Goal: Information Seeking & Learning: Learn about a topic

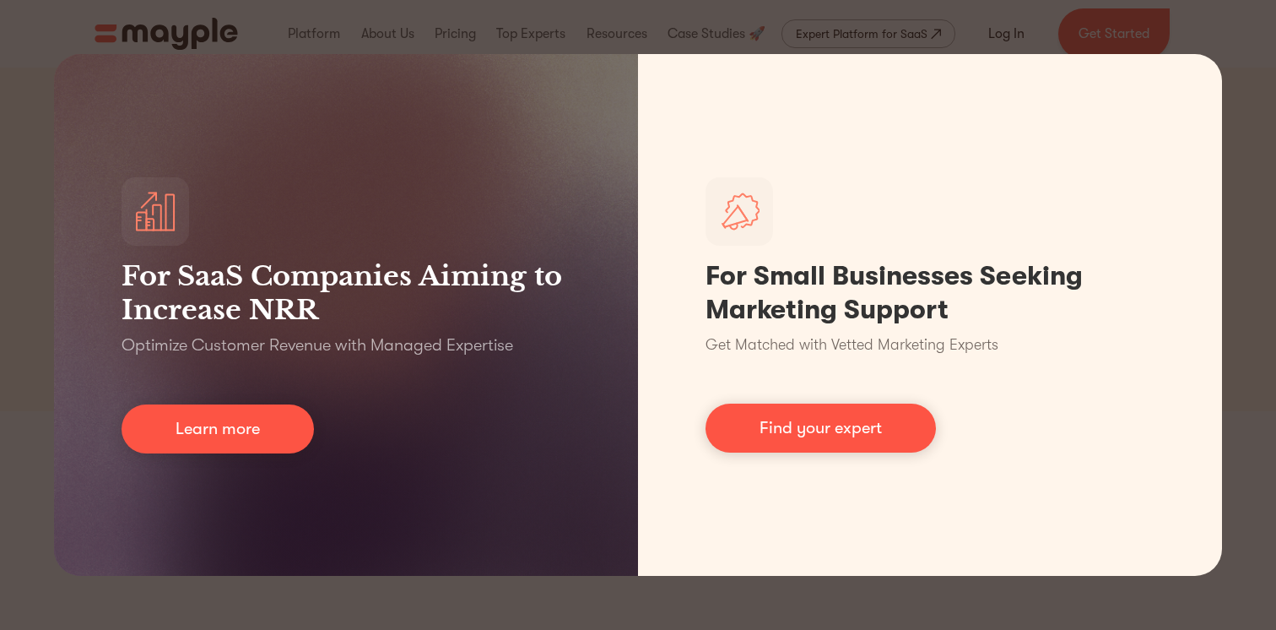
scroll to position [127, 0]
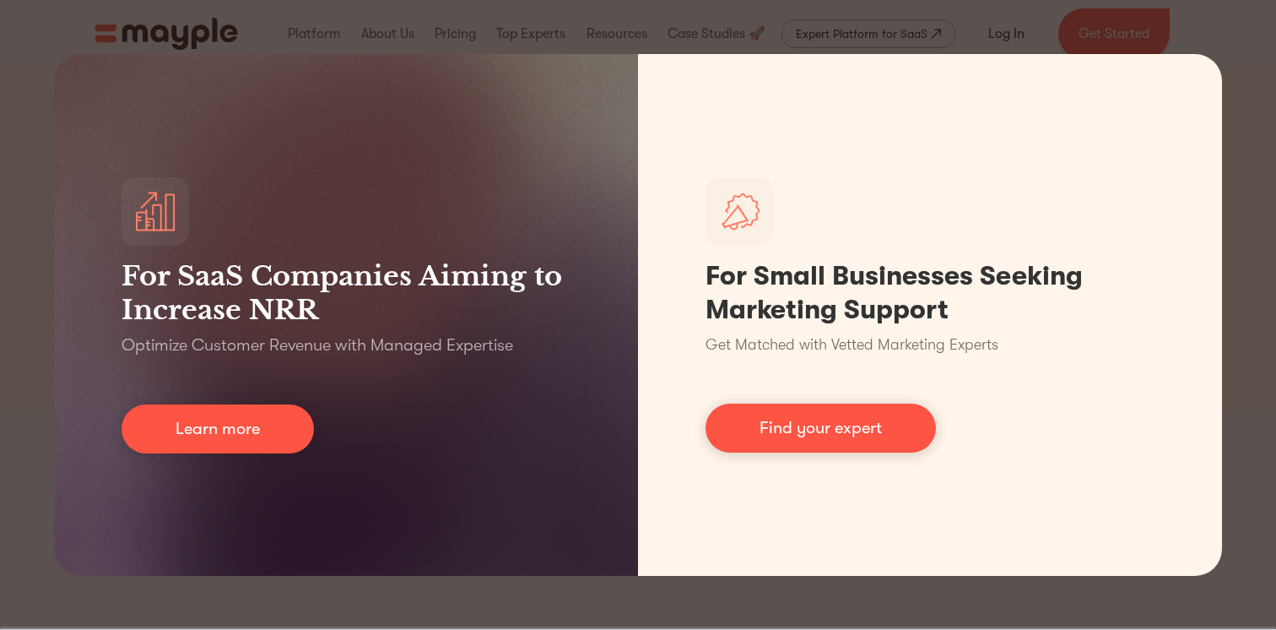
click at [56, 32] on div "For SaaS Companies Aiming to Increase NRR Optimize Customer Revenue with Manage…" at bounding box center [638, 315] width 1276 height 630
click at [1256, 210] on div "For SaaS Companies Aiming to Increase NRR Optimize Customer Revenue with Manage…" at bounding box center [638, 315] width 1276 height 630
click at [1252, 210] on div "For SaaS Companies Aiming to Increase NRR Optimize Customer Revenue with Manage…" at bounding box center [638, 315] width 1276 height 630
click at [564, 27] on div "For SaaS Companies Aiming to Increase NRR Optimize Customer Revenue with Manage…" at bounding box center [638, 315] width 1276 height 630
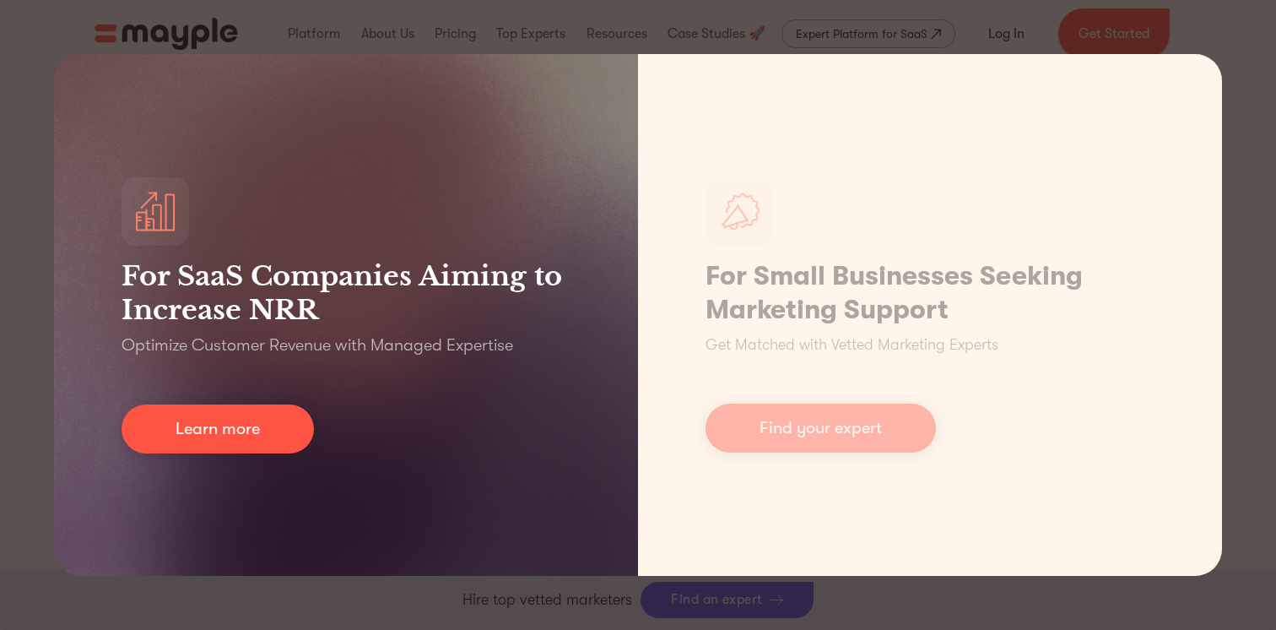
scroll to position [693, 0]
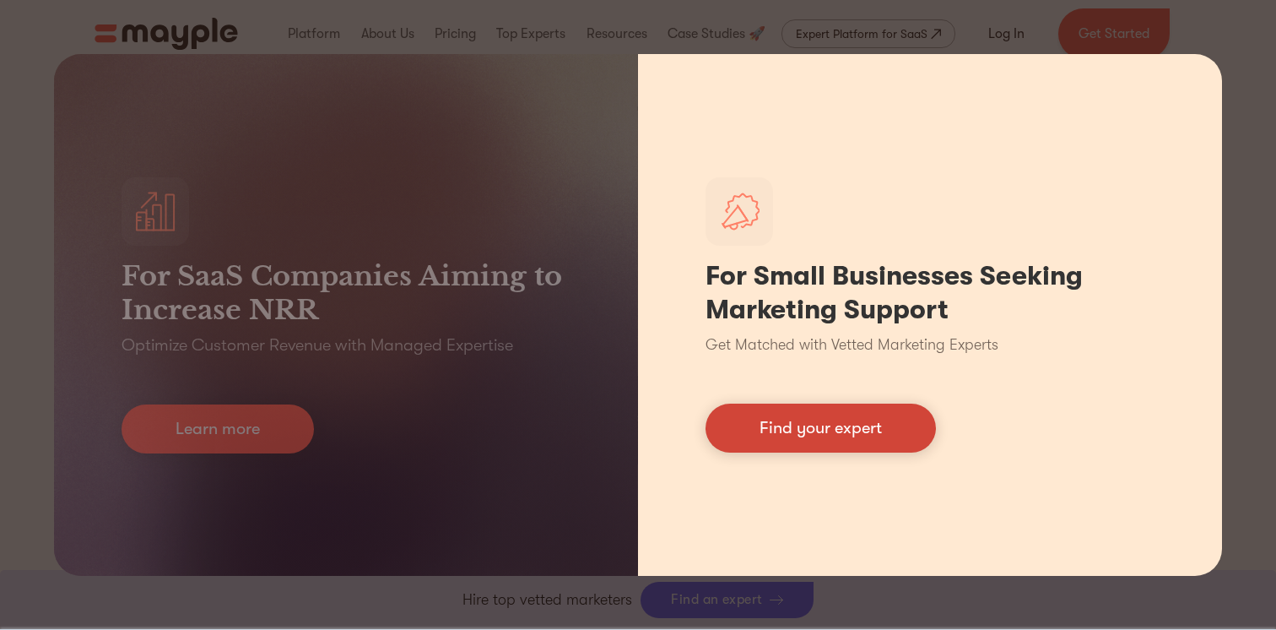
click at [761, 430] on link "Find your expert" at bounding box center [821, 427] width 230 height 49
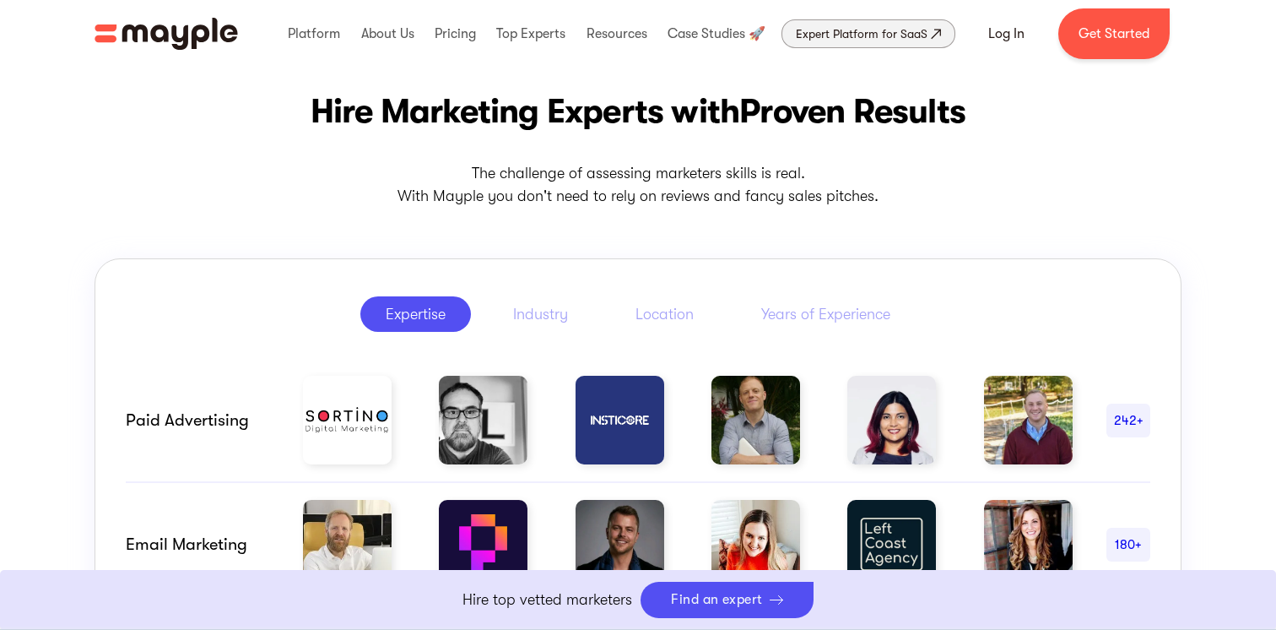
click at [837, 36] on div "Expert Platform for SaaS" at bounding box center [862, 34] width 132 height 20
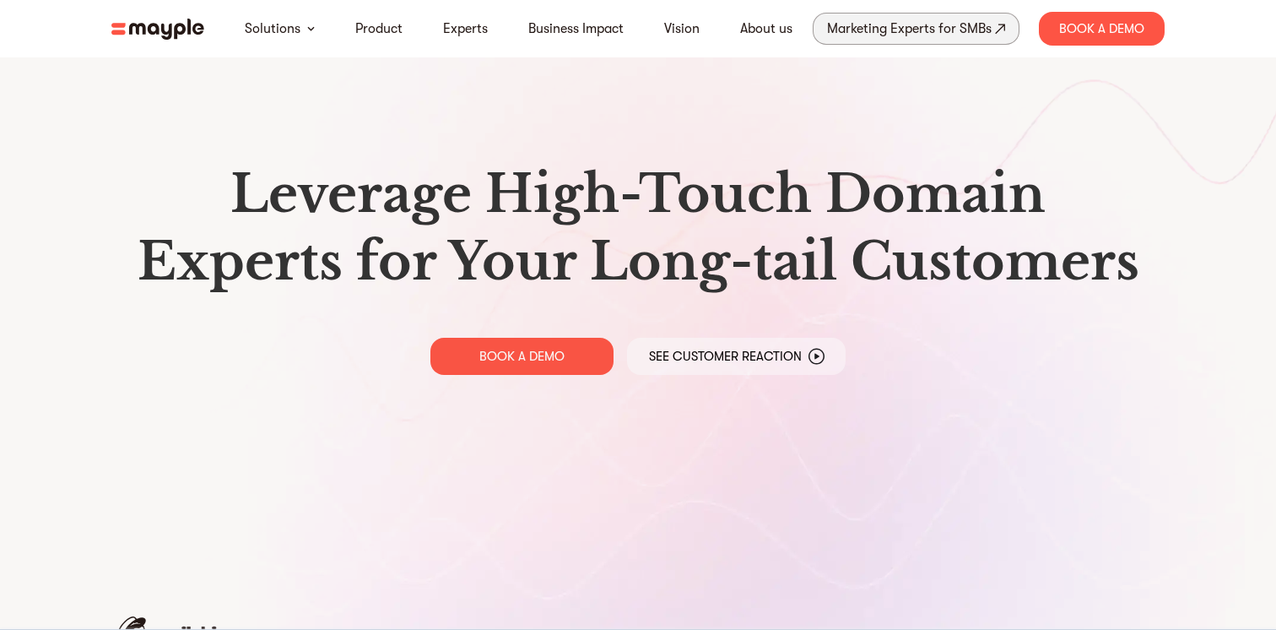
click at [945, 37] on div "Marketing Experts for SMBs" at bounding box center [909, 29] width 165 height 24
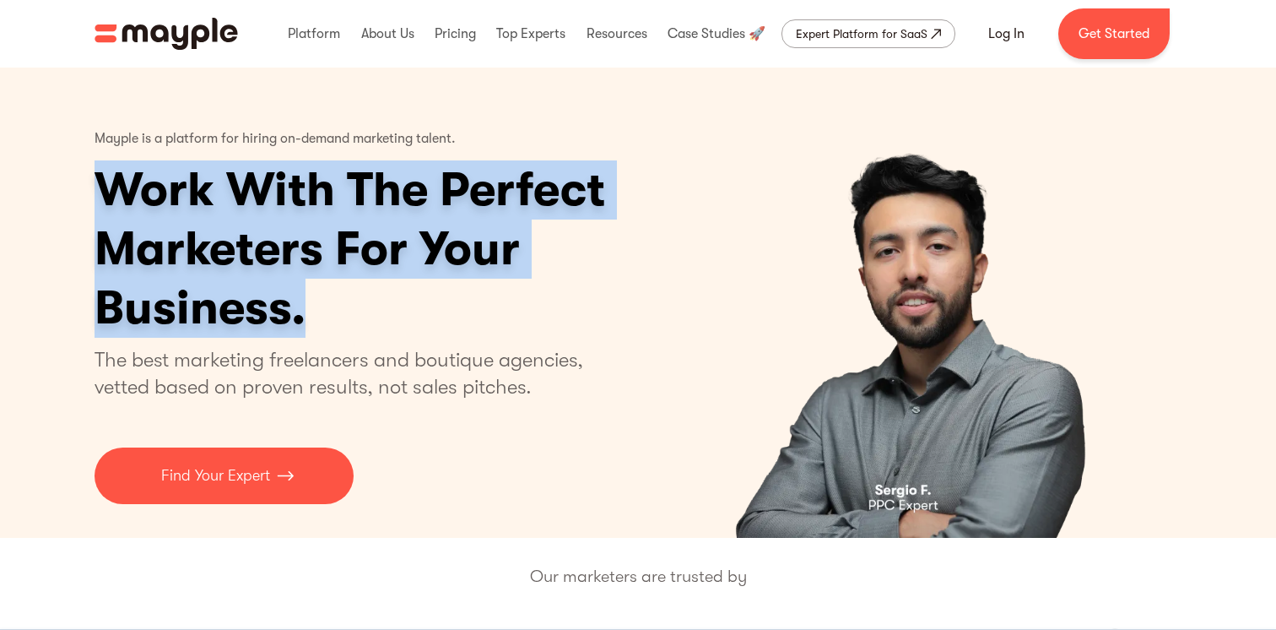
drag, startPoint x: 108, startPoint y: 189, endPoint x: 366, endPoint y: 339, distance: 298.8
click at [363, 337] on h1 "Work With The Perfect Marketers For Your Business." at bounding box center [415, 248] width 641 height 177
click at [366, 339] on div "Mayple is a platform for hiring on-demand marketing talent. Work With The Perfe…" at bounding box center [415, 311] width 641 height 386
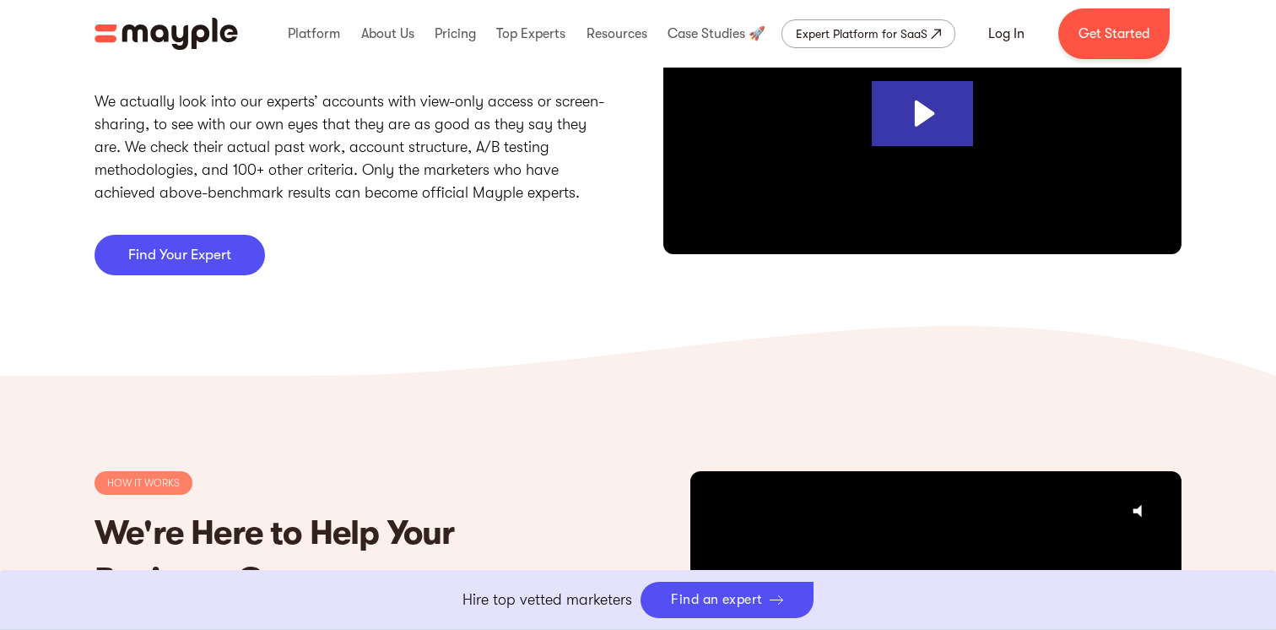
scroll to position [4564, 0]
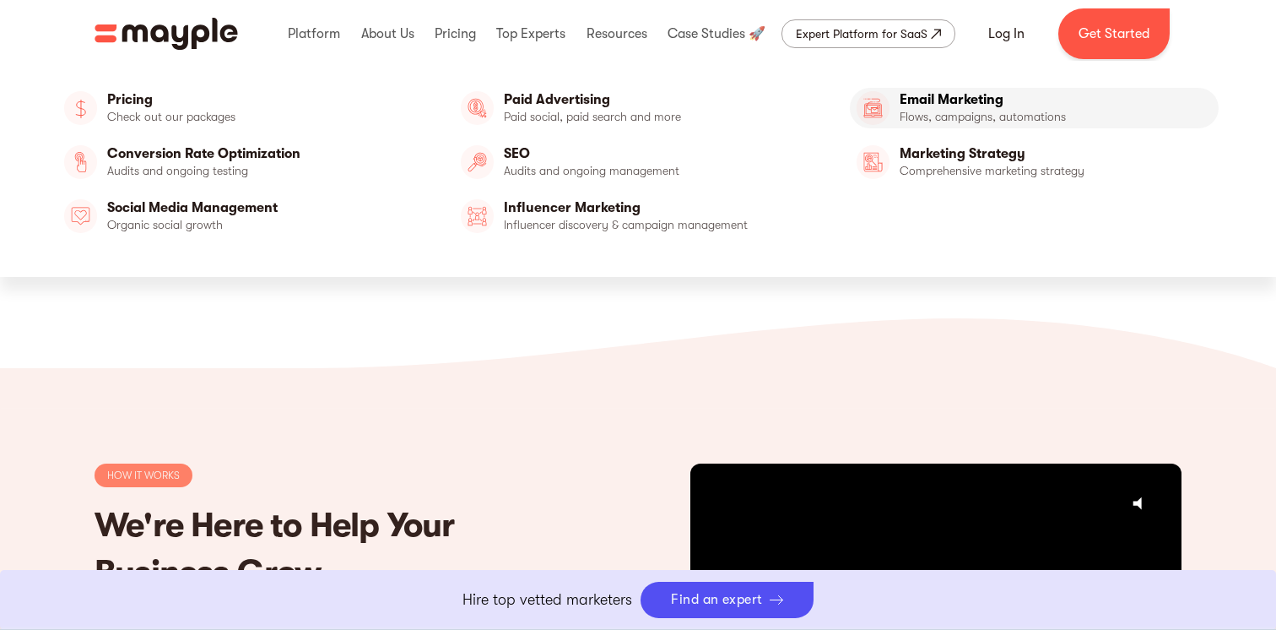
click at [867, 115] on link "Email Marketing" at bounding box center [1034, 108] width 369 height 41
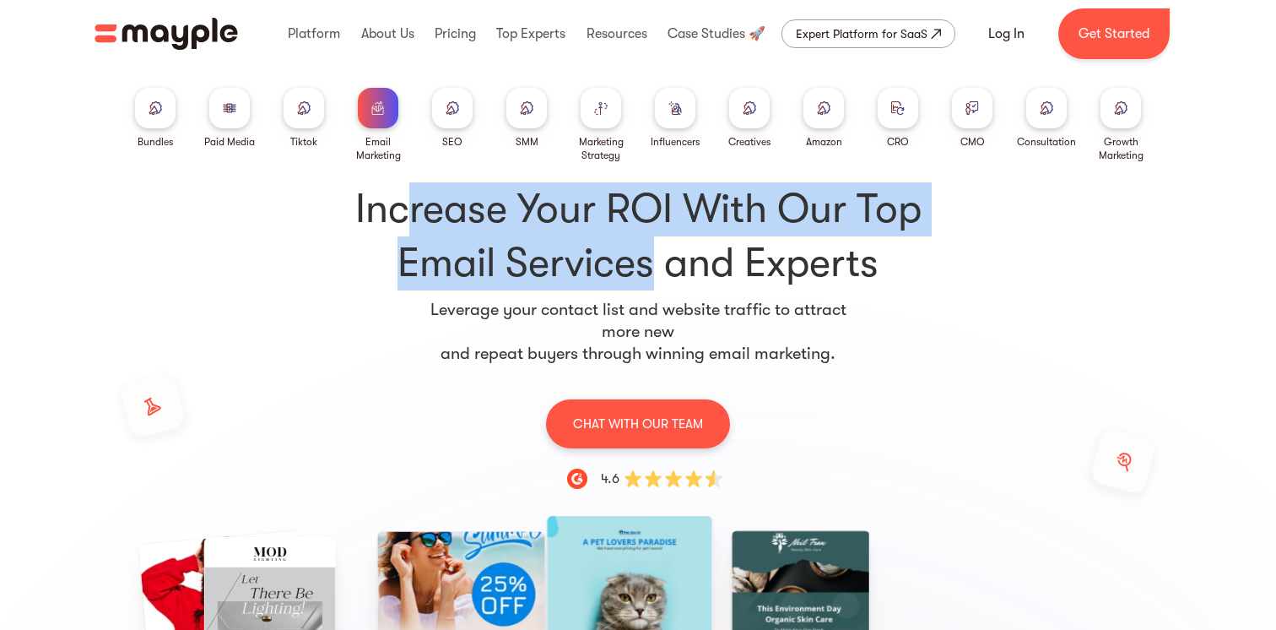
drag, startPoint x: 398, startPoint y: 204, endPoint x: 662, endPoint y: 263, distance: 269.9
click at [662, 263] on h1 "Increase Your ROI With Our Top Email Services and Experts" at bounding box center [638, 236] width 591 height 108
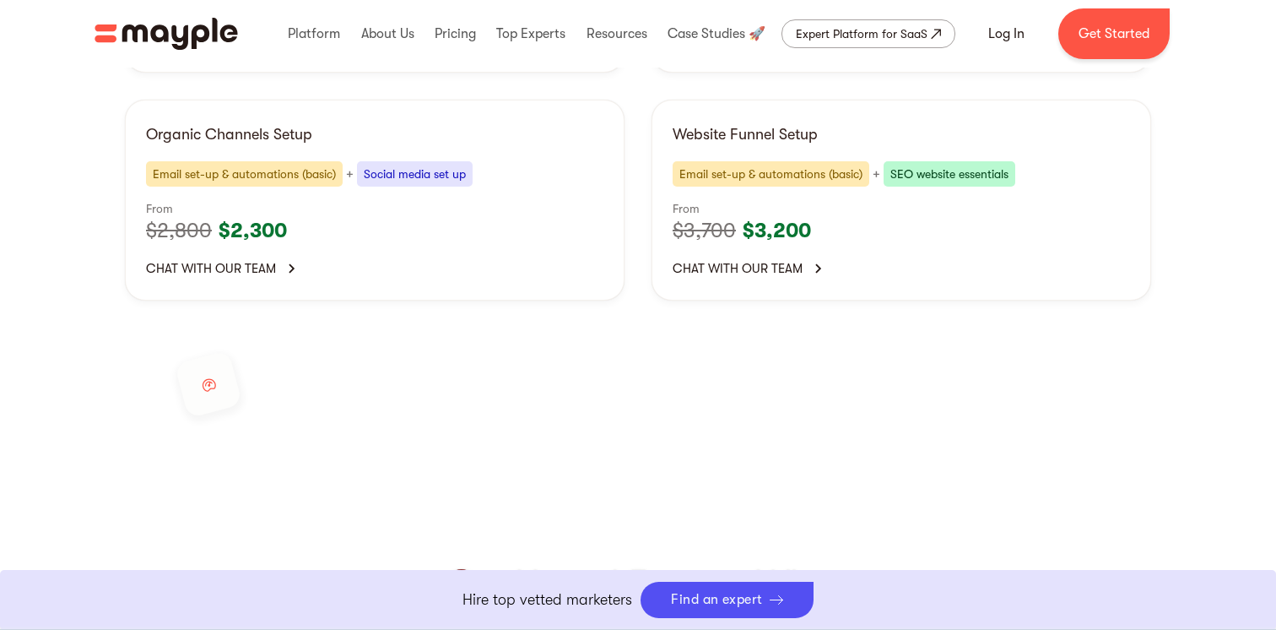
scroll to position [3939, 0]
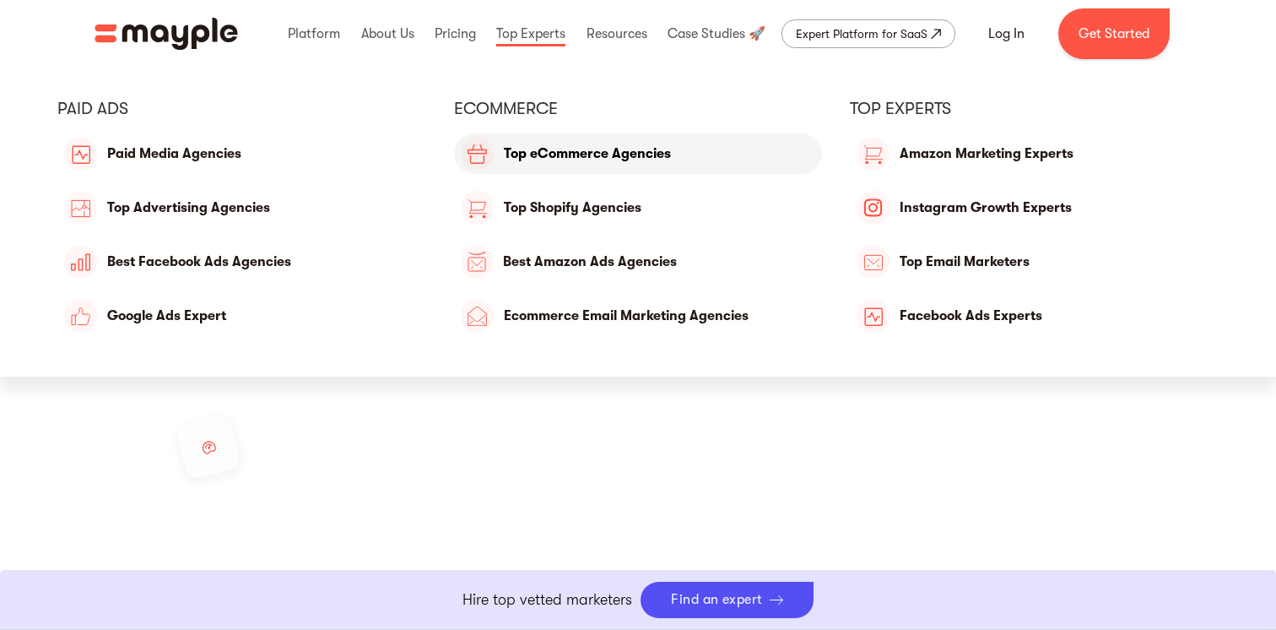
click at [566, 144] on link "Top eCommerce Agencies" at bounding box center [638, 153] width 369 height 41
